Goal: Information Seeking & Learning: Check status

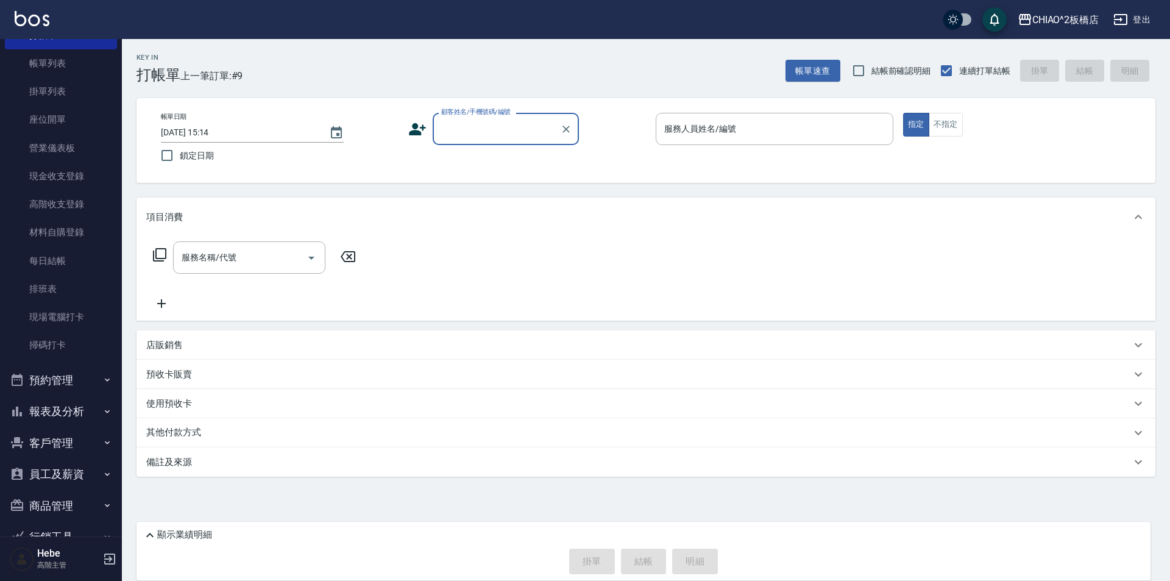
scroll to position [121, 0]
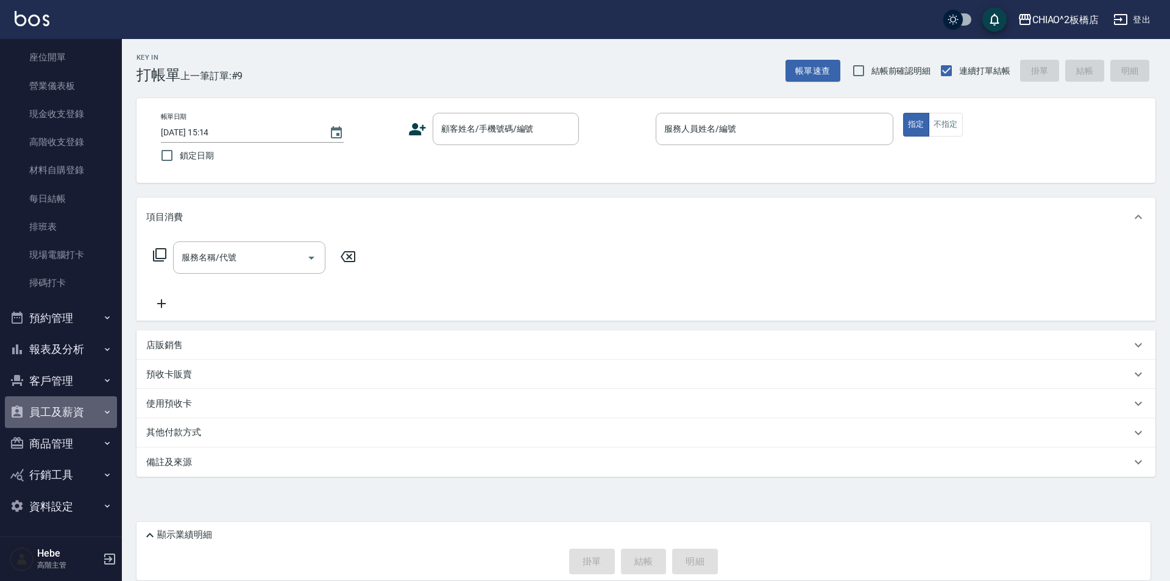
click at [104, 419] on button "員工及薪資" at bounding box center [61, 412] width 112 height 32
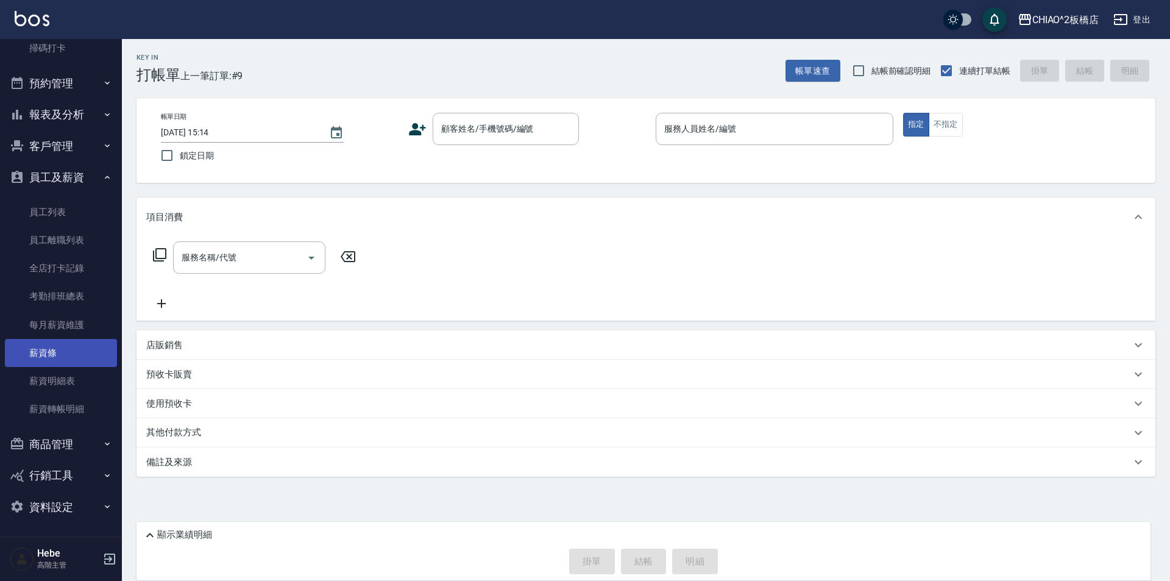
scroll to position [356, 0]
click at [83, 119] on button "報表及分析" at bounding box center [61, 114] width 112 height 32
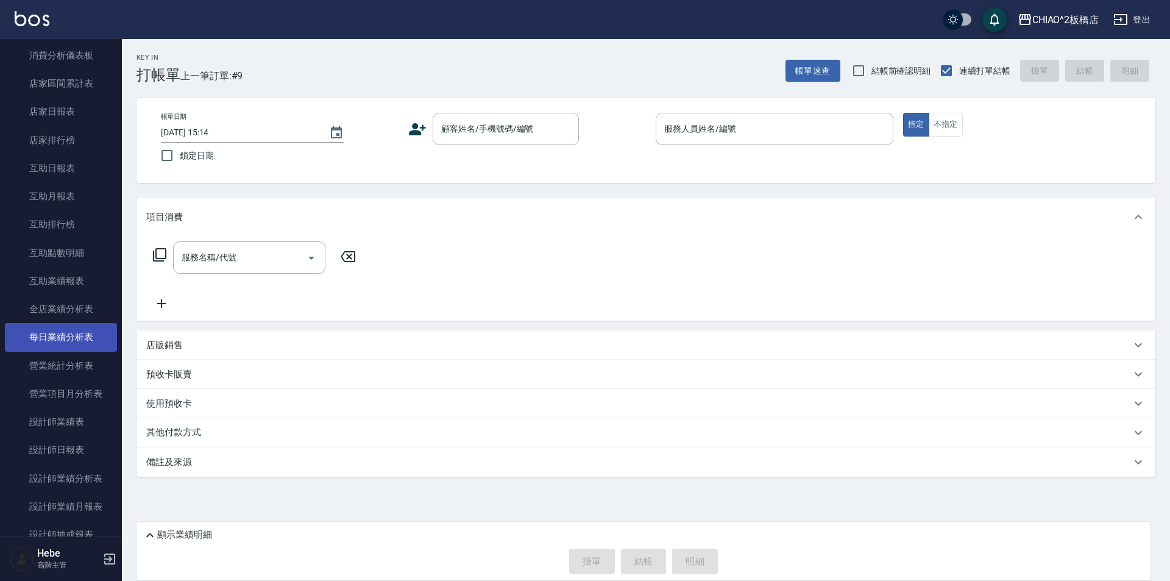
scroll to position [478, 0]
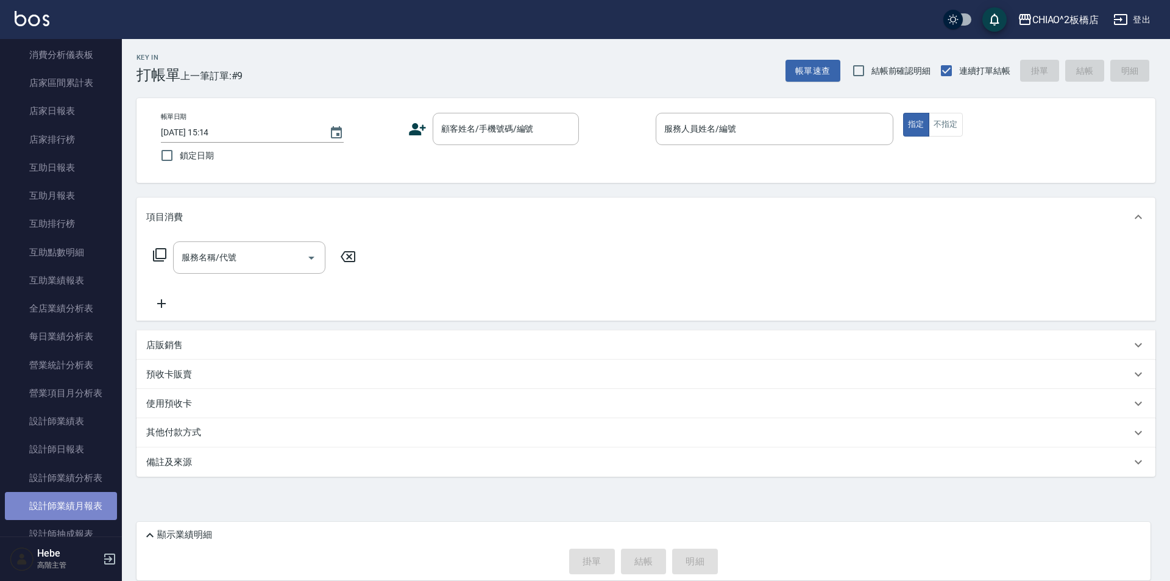
click at [88, 498] on link "設計師業績月報表" at bounding box center [61, 506] width 112 height 28
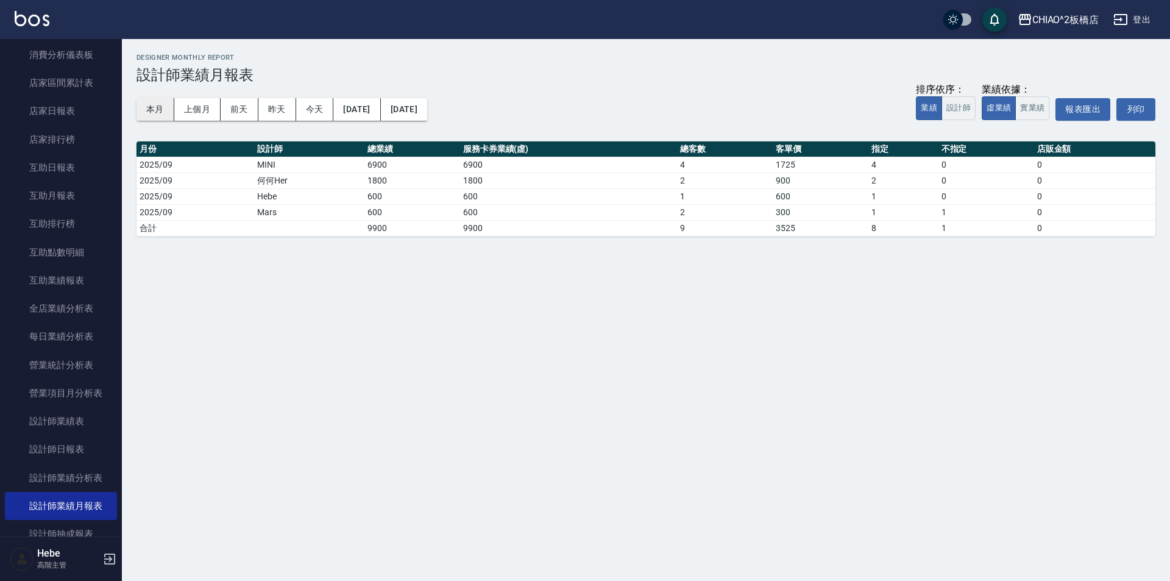
click at [160, 110] on button "本月" at bounding box center [155, 109] width 38 height 23
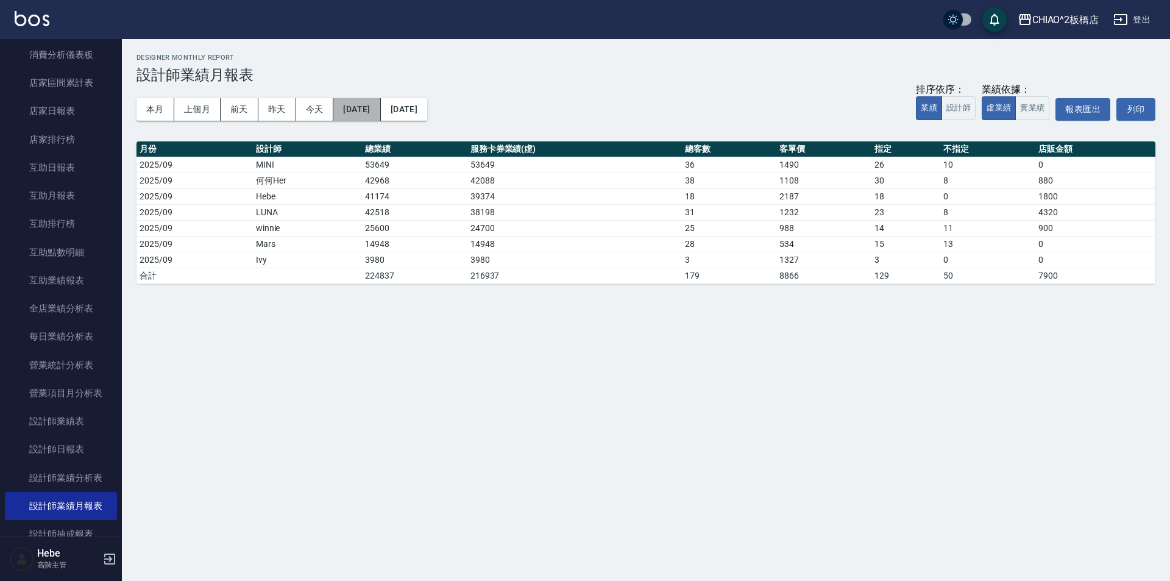
click at [380, 105] on button "[DATE]" at bounding box center [356, 109] width 47 height 23
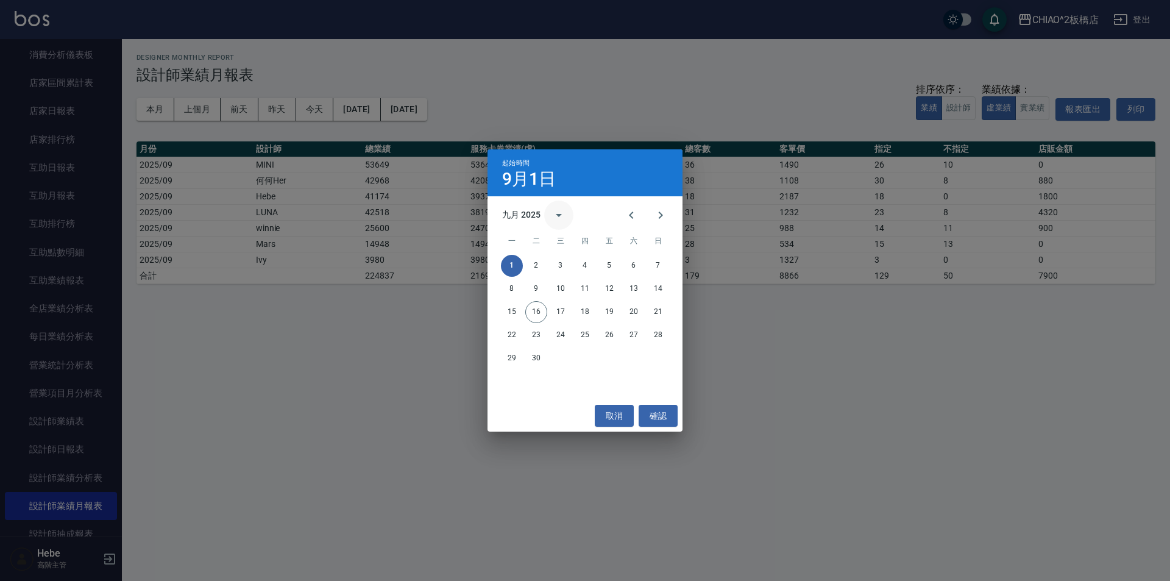
click at [559, 215] on icon "calendar view is open, switch to year view" at bounding box center [559, 215] width 6 height 3
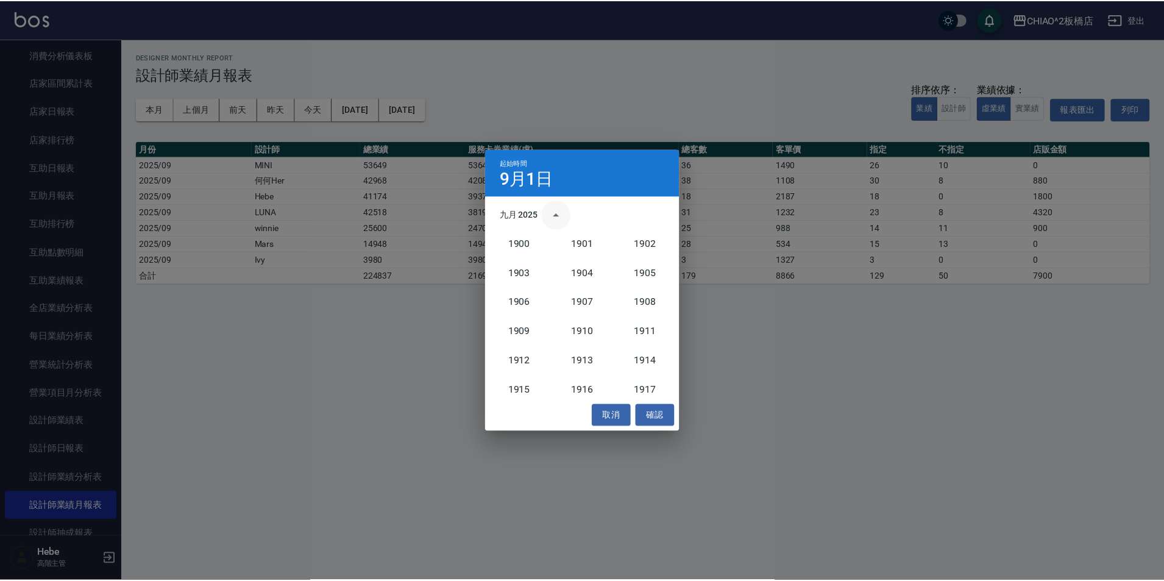
scroll to position [1128, 0]
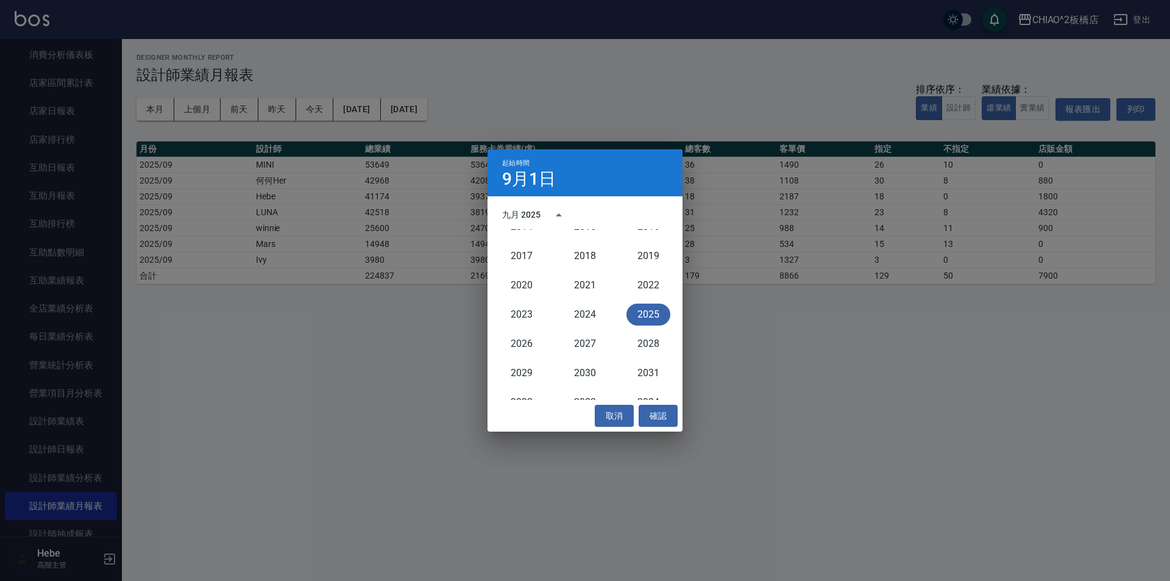
click at [639, 314] on button "2025" at bounding box center [648, 314] width 44 height 22
click at [631, 217] on icon "Previous month" at bounding box center [631, 215] width 15 height 15
click at [655, 411] on button "確認" at bounding box center [658, 416] width 39 height 23
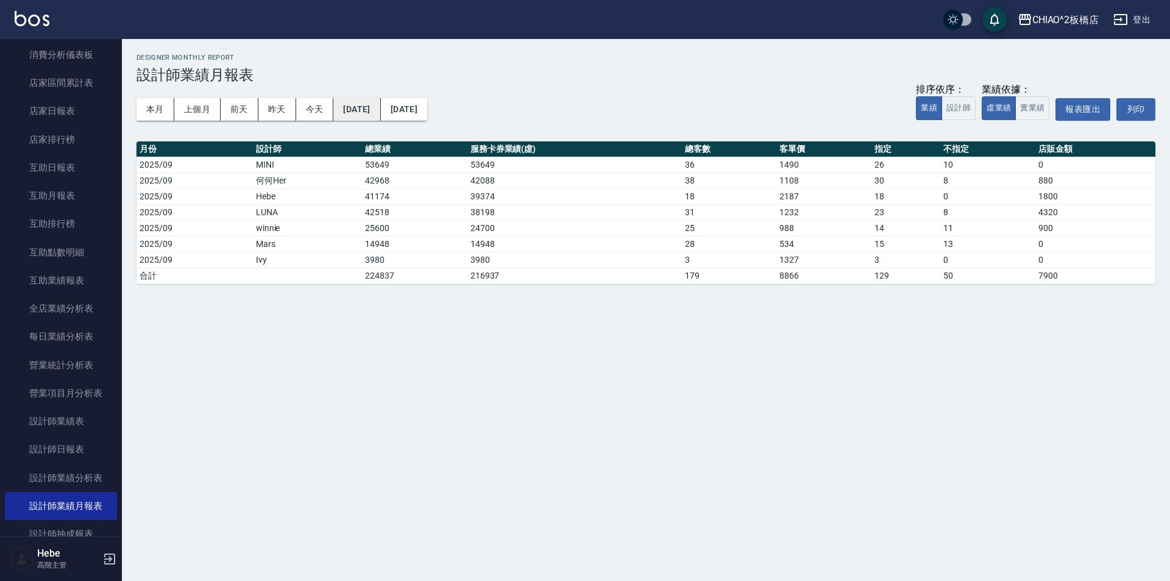
click at [375, 107] on button "[DATE]" at bounding box center [356, 109] width 47 height 23
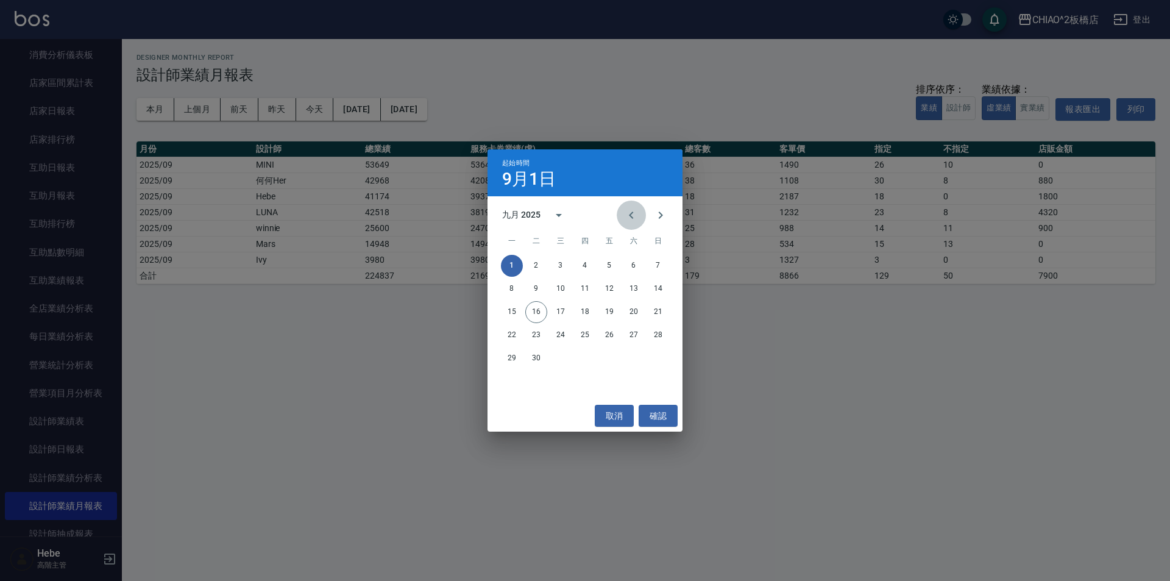
click at [628, 215] on icon "Previous month" at bounding box center [631, 215] width 15 height 15
click at [608, 265] on button "1" at bounding box center [609, 266] width 22 height 22
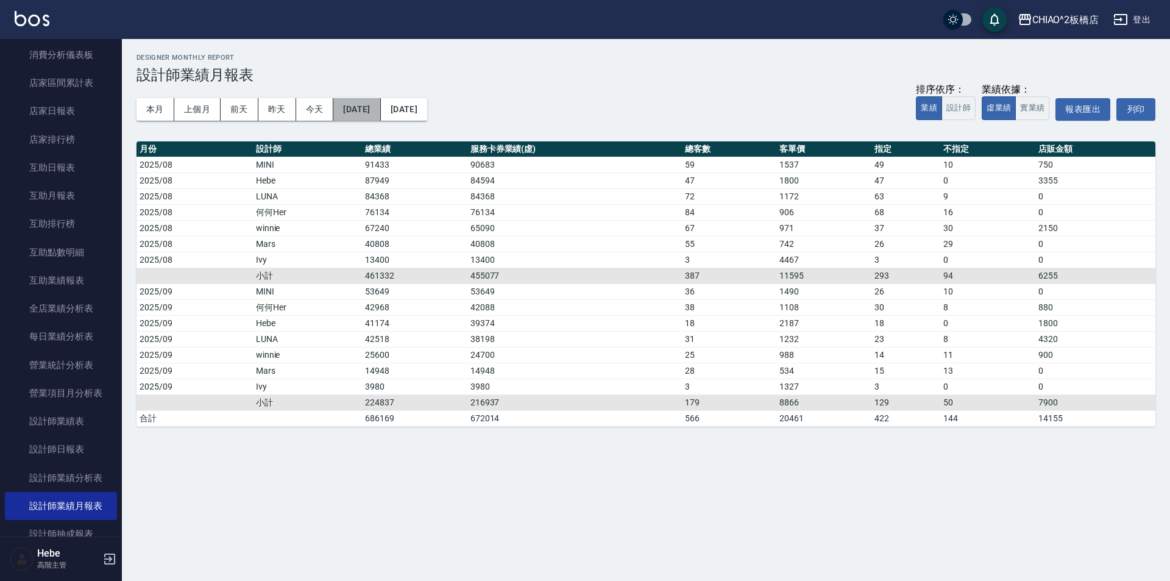
click at [366, 112] on button "[DATE]" at bounding box center [356, 109] width 47 height 23
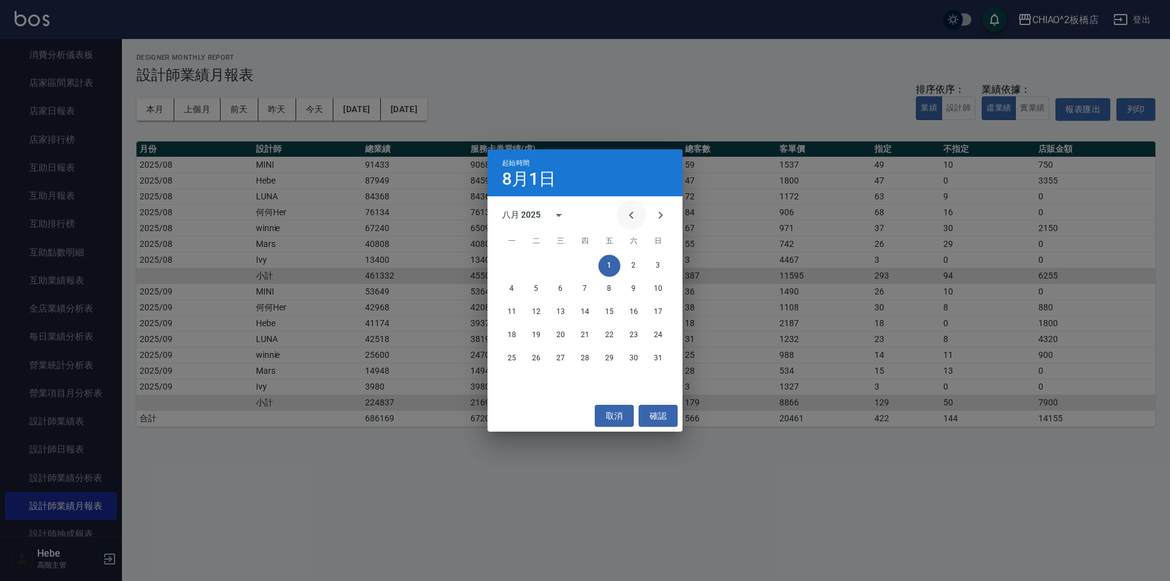
click at [617, 200] on button "Previous month" at bounding box center [631, 214] width 29 height 29
click at [630, 214] on icon "Previous month" at bounding box center [631, 214] width 4 height 7
click at [657, 208] on icon "Next month" at bounding box center [660, 215] width 15 height 15
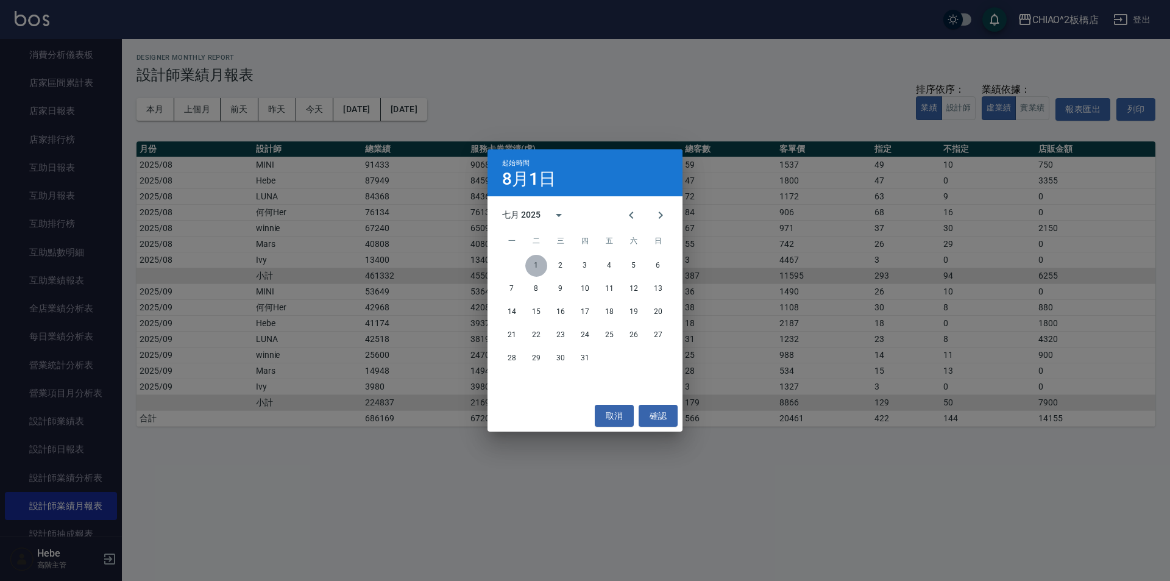
drag, startPoint x: 538, startPoint y: 262, endPoint x: 693, endPoint y: 389, distance: 200.0
click at [539, 261] on button "1" at bounding box center [536, 266] width 22 height 22
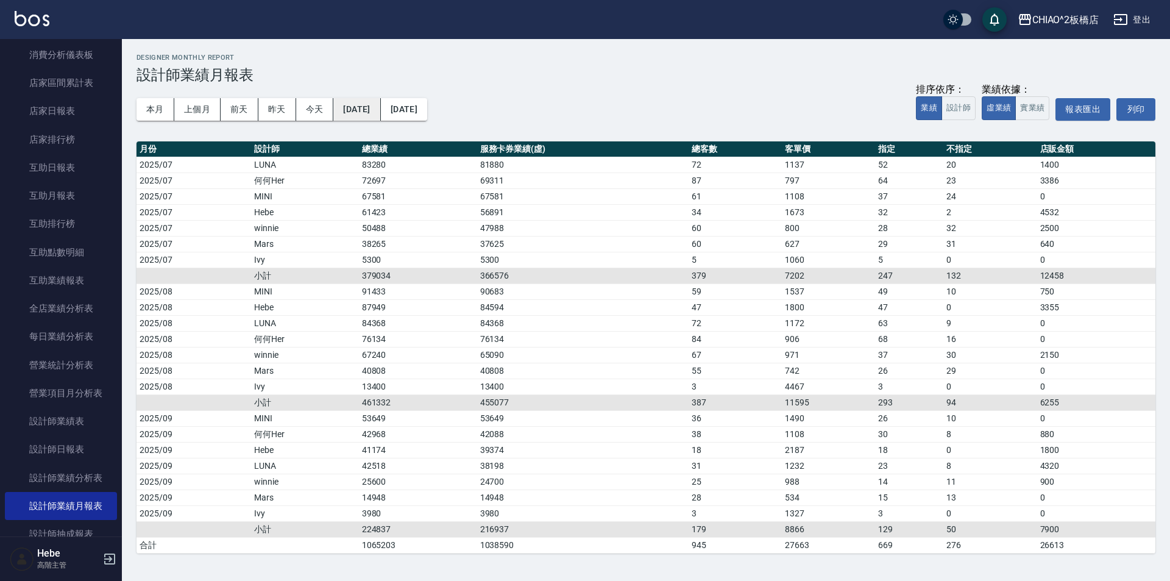
click at [374, 105] on button "[DATE]" at bounding box center [356, 109] width 47 height 23
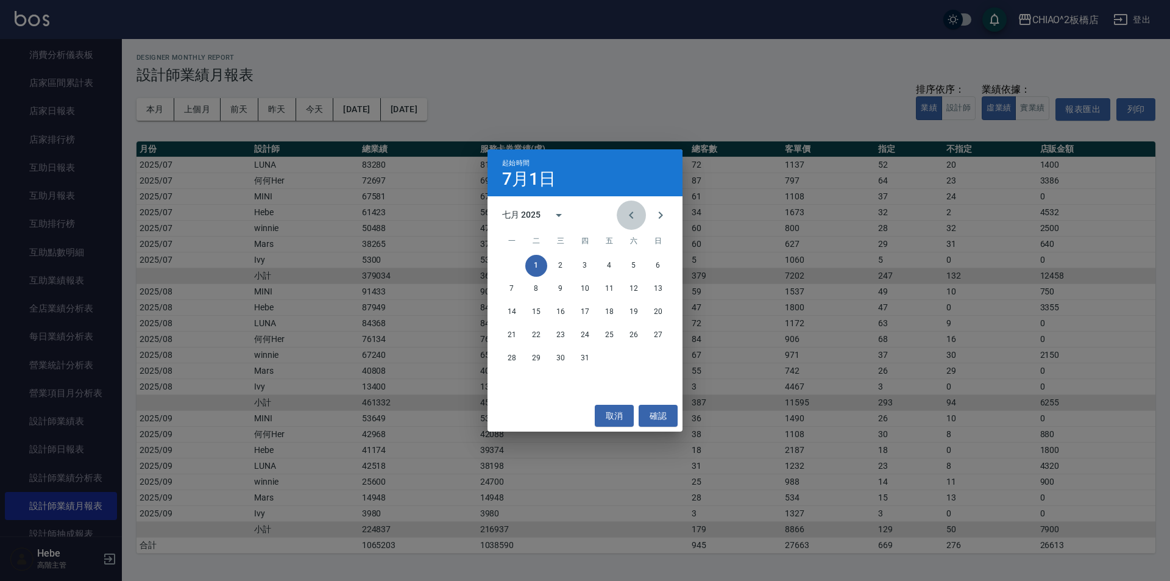
click at [627, 214] on icon "Previous month" at bounding box center [631, 215] width 15 height 15
click at [628, 215] on icon "Previous month" at bounding box center [631, 215] width 15 height 15
click at [534, 264] on button "1" at bounding box center [536, 266] width 22 height 22
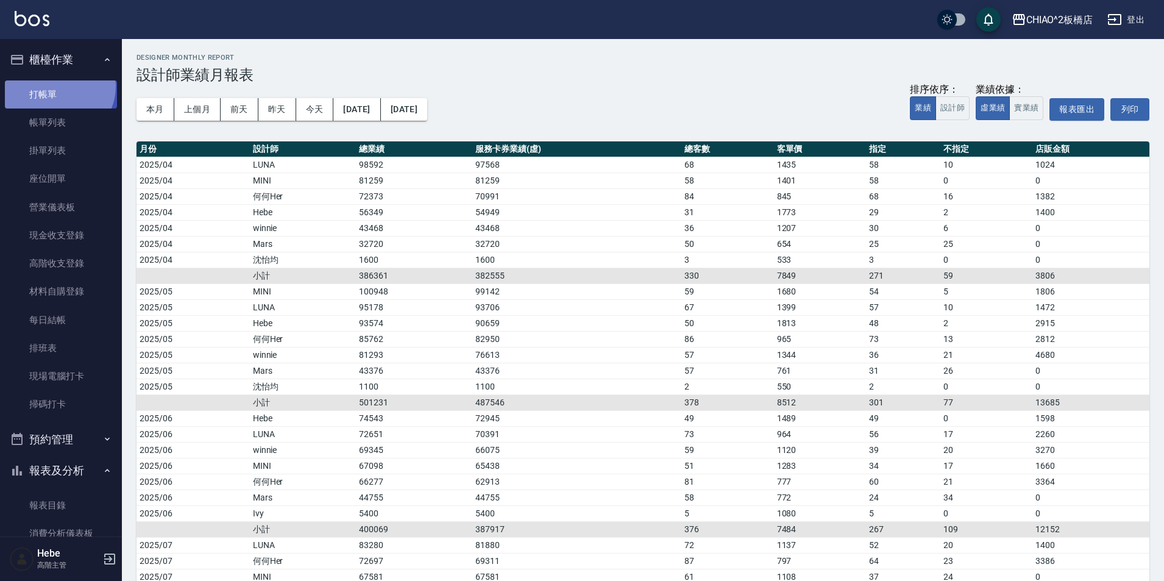
click at [58, 85] on link "打帳單" at bounding box center [61, 94] width 112 height 28
